Goal: Use online tool/utility: Utilize a website feature to perform a specific function

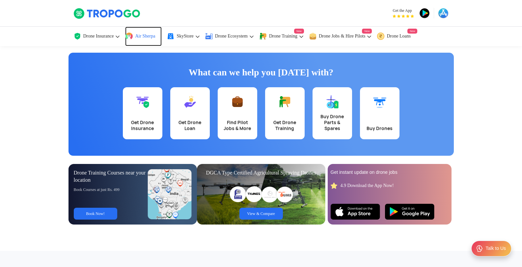
click at [147, 37] on span "Air Sherpa" at bounding box center [145, 36] width 20 height 5
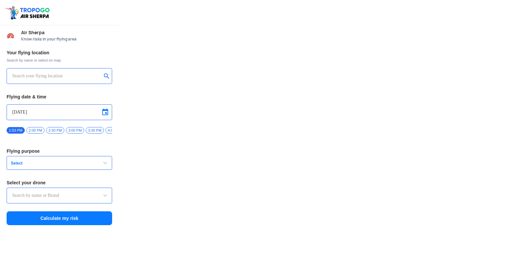
type input "Lookout VTOL_Tactical"
click at [84, 74] on input "text" at bounding box center [56, 76] width 89 height 8
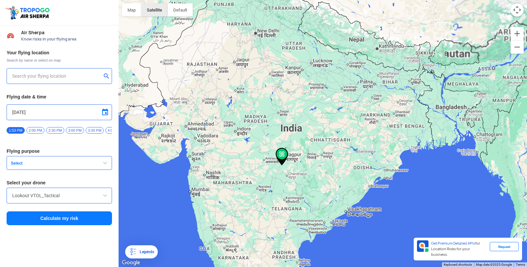
type input "[STREET_ADDRESS]"
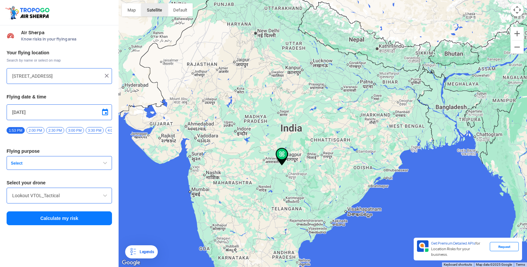
click at [149, 13] on button "Satellite" at bounding box center [154, 9] width 26 height 13
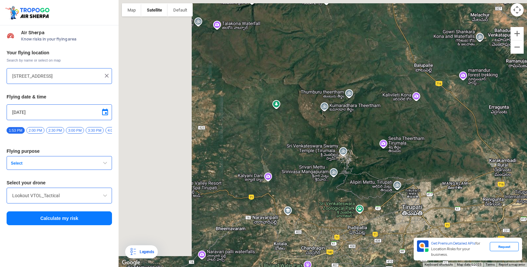
drag, startPoint x: 201, startPoint y: 124, endPoint x: 333, endPoint y: 159, distance: 136.5
click at [341, 155] on div at bounding box center [323, 133] width 409 height 267
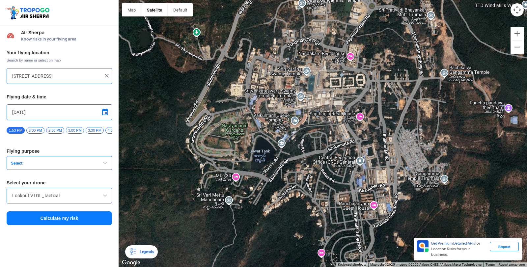
drag, startPoint x: 512, startPoint y: 141, endPoint x: 312, endPoint y: 145, distance: 200.4
click at [312, 145] on div at bounding box center [323, 133] width 409 height 267
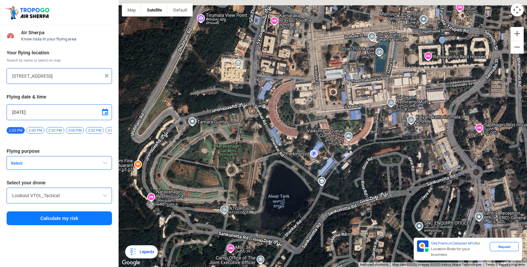
drag, startPoint x: 284, startPoint y: 132, endPoint x: 362, endPoint y: 163, distance: 84.0
click at [362, 163] on div at bounding box center [323, 133] width 409 height 267
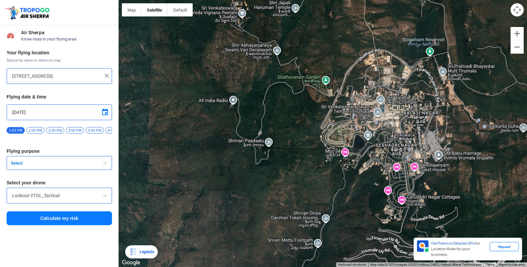
click at [107, 75] on img at bounding box center [106, 76] width 7 height 7
